Goal: Task Accomplishment & Management: Use online tool/utility

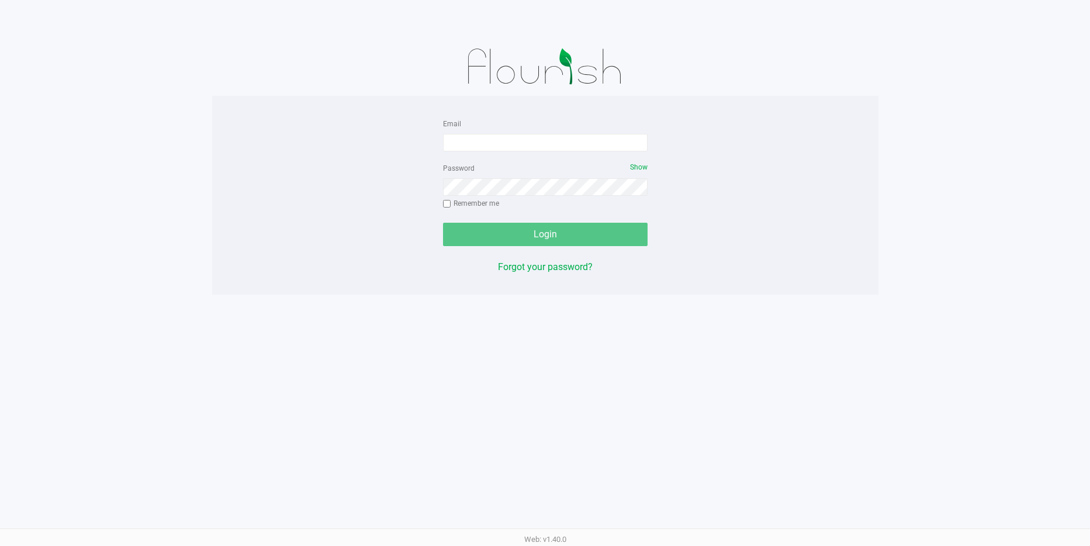
click at [523, 296] on div "Email Password Show Remember me Login Forgot your password? Web: v1.40.0" at bounding box center [545, 273] width 1090 height 546
click at [457, 143] on input "Email" at bounding box center [545, 143] width 204 height 18
type input "[EMAIL_ADDRESS][DOMAIN_NAME]"
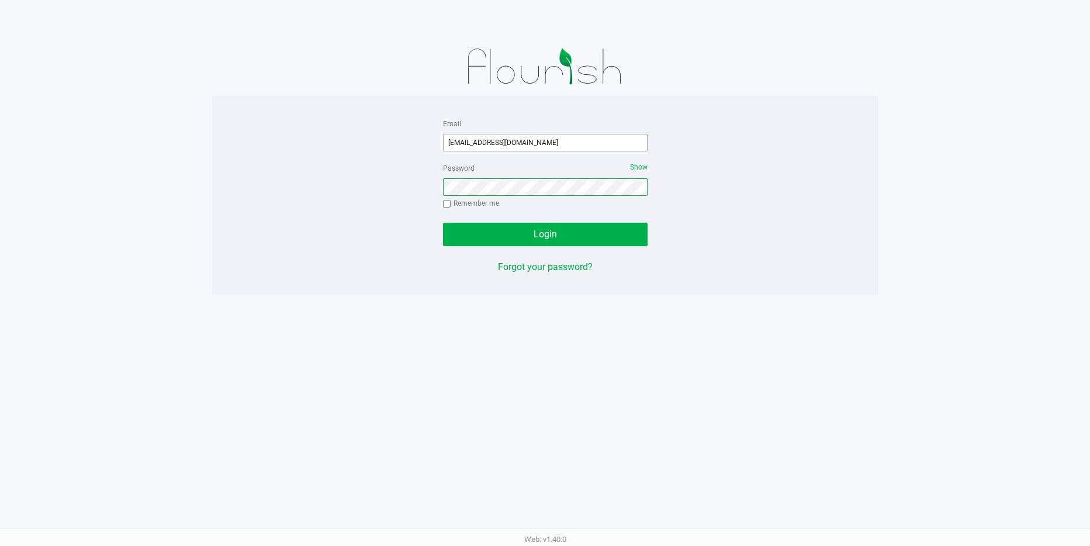
click at [443, 223] on button "Login" at bounding box center [545, 234] width 204 height 23
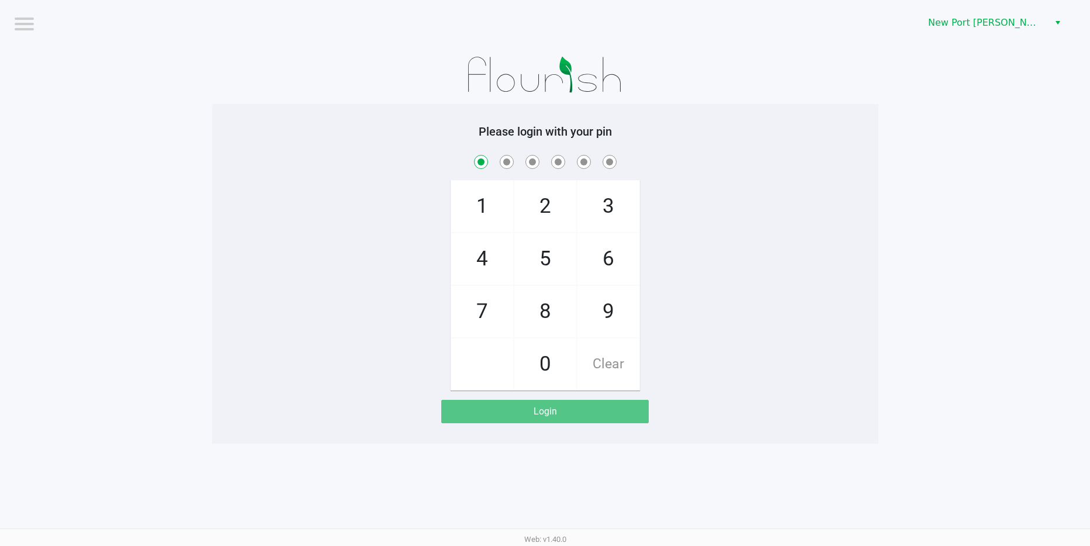
checkbox input "true"
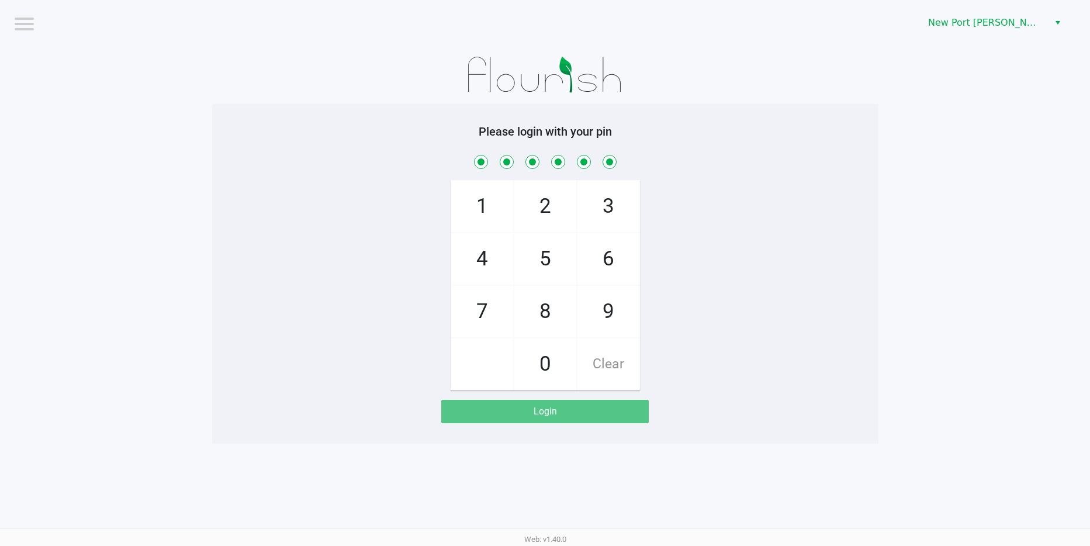
checkbox input "true"
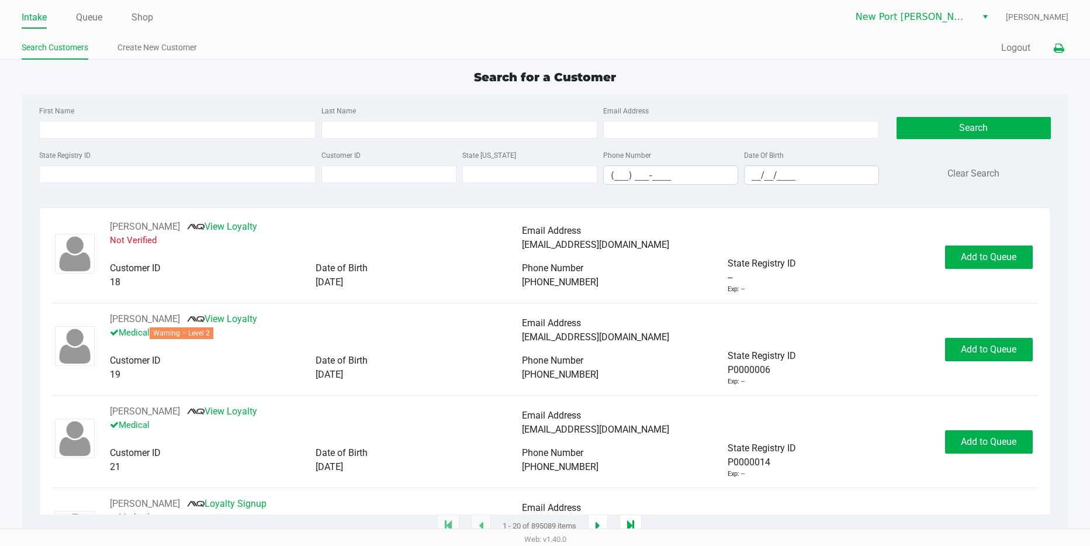
click at [1057, 47] on icon at bounding box center [1058, 48] width 10 height 8
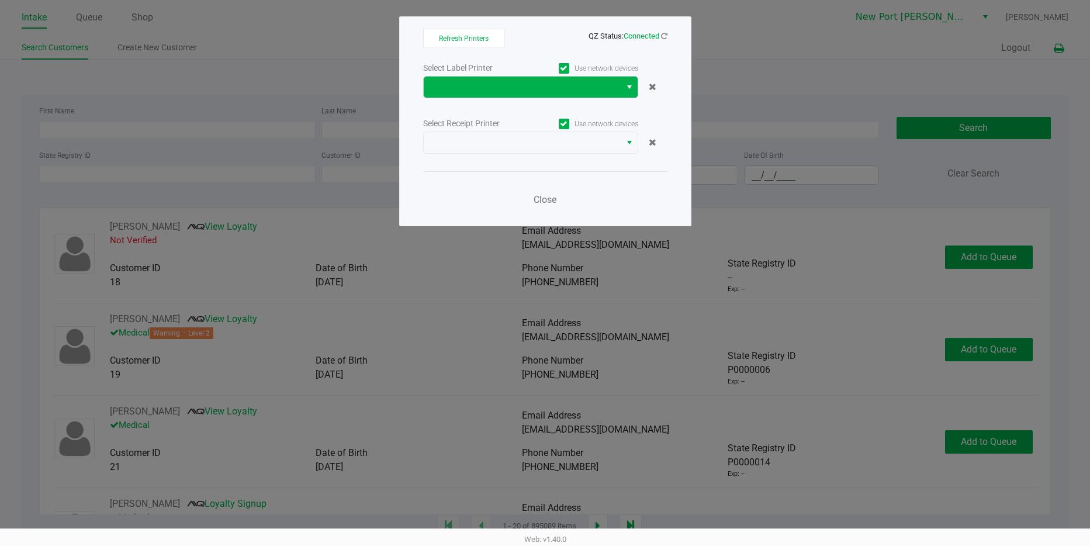
click at [630, 86] on span "Select" at bounding box center [629, 87] width 9 height 14
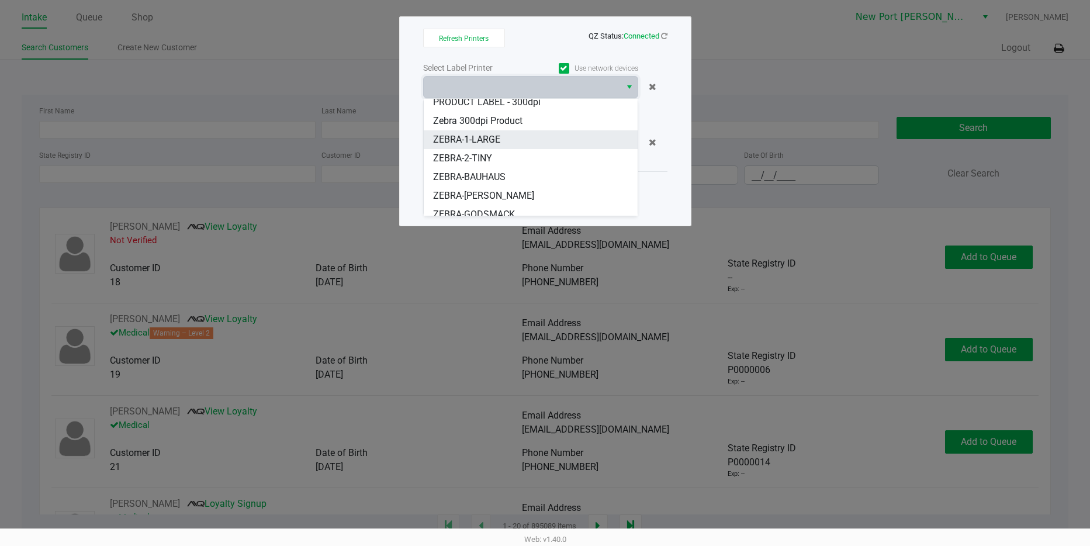
scroll to position [89, 0]
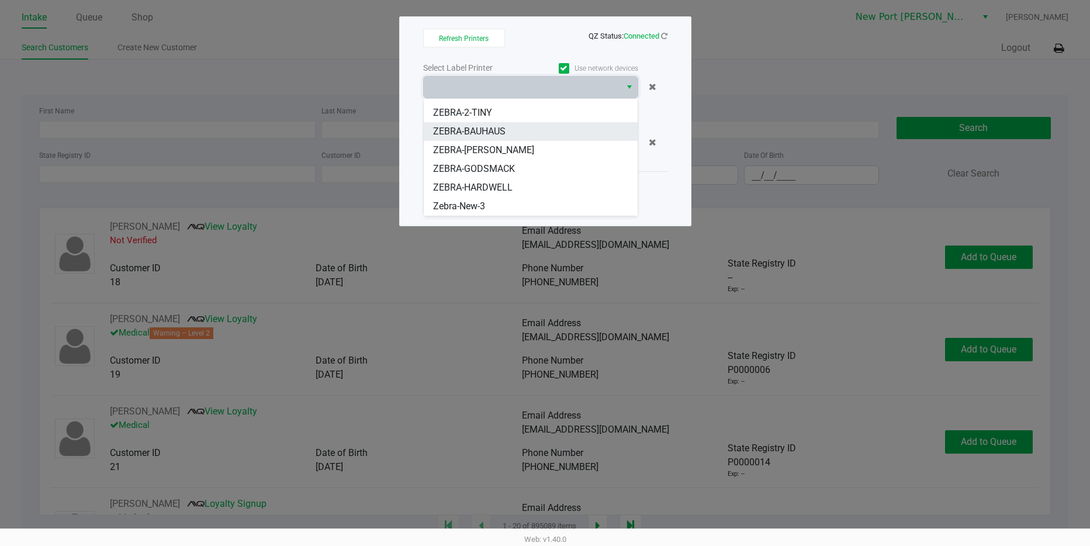
click at [485, 125] on span "ZEBRA-BAUHAUS" at bounding box center [469, 131] width 72 height 14
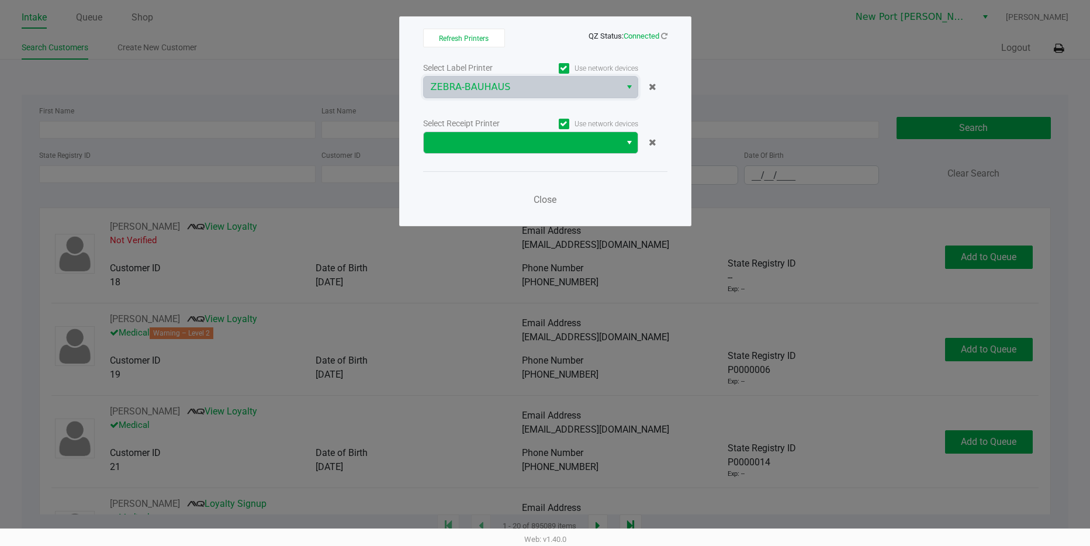
click at [627, 140] on span "Select" at bounding box center [629, 143] width 9 height 14
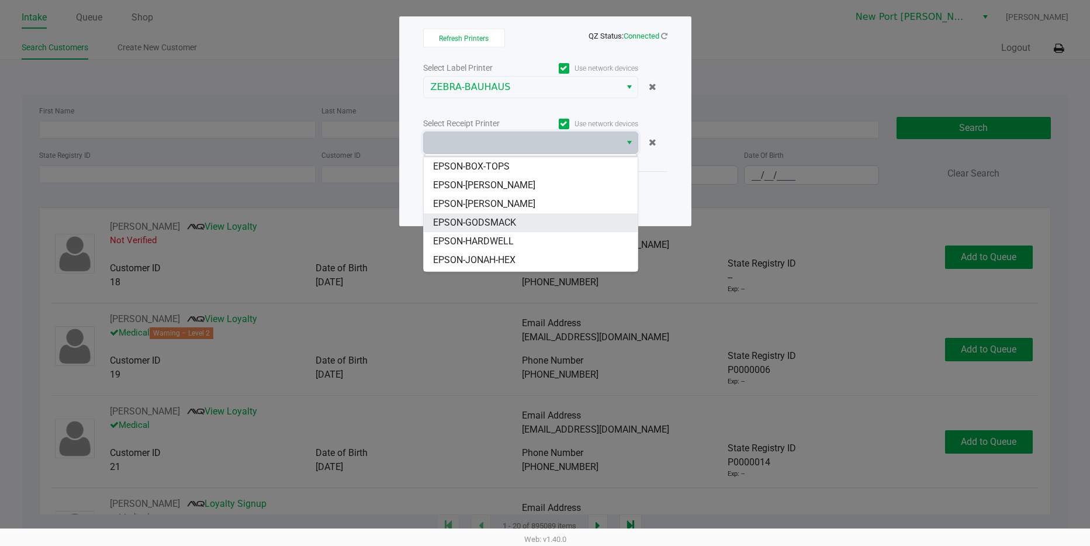
scroll to position [0, 0]
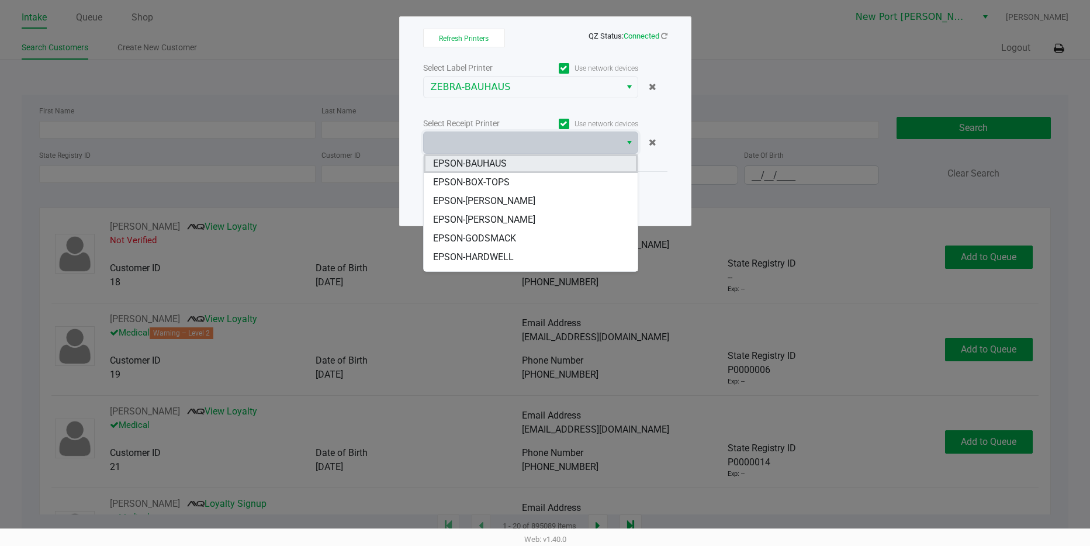
click at [491, 159] on span "EPSON-BAUHAUS" at bounding box center [470, 164] width 74 height 14
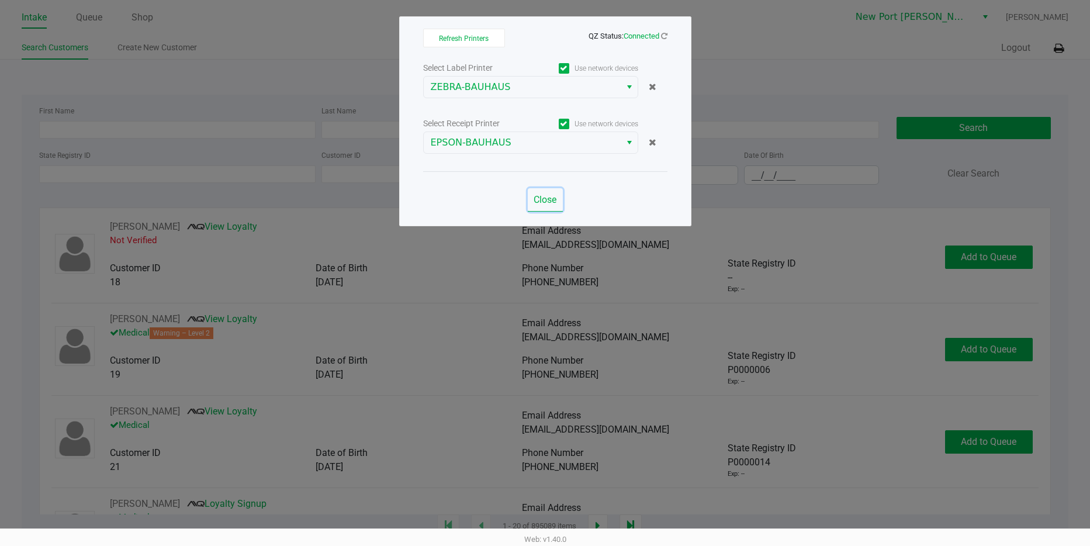
click at [548, 203] on span "Close" at bounding box center [544, 199] width 23 height 11
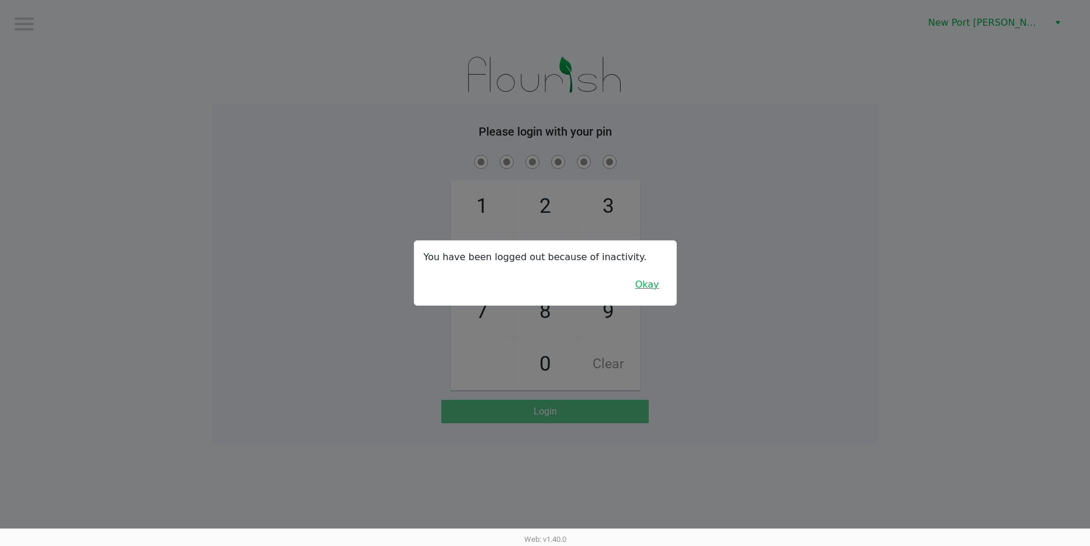
click at [661, 280] on button "Okay" at bounding box center [646, 284] width 39 height 22
